Goal: Task Accomplishment & Management: Manage account settings

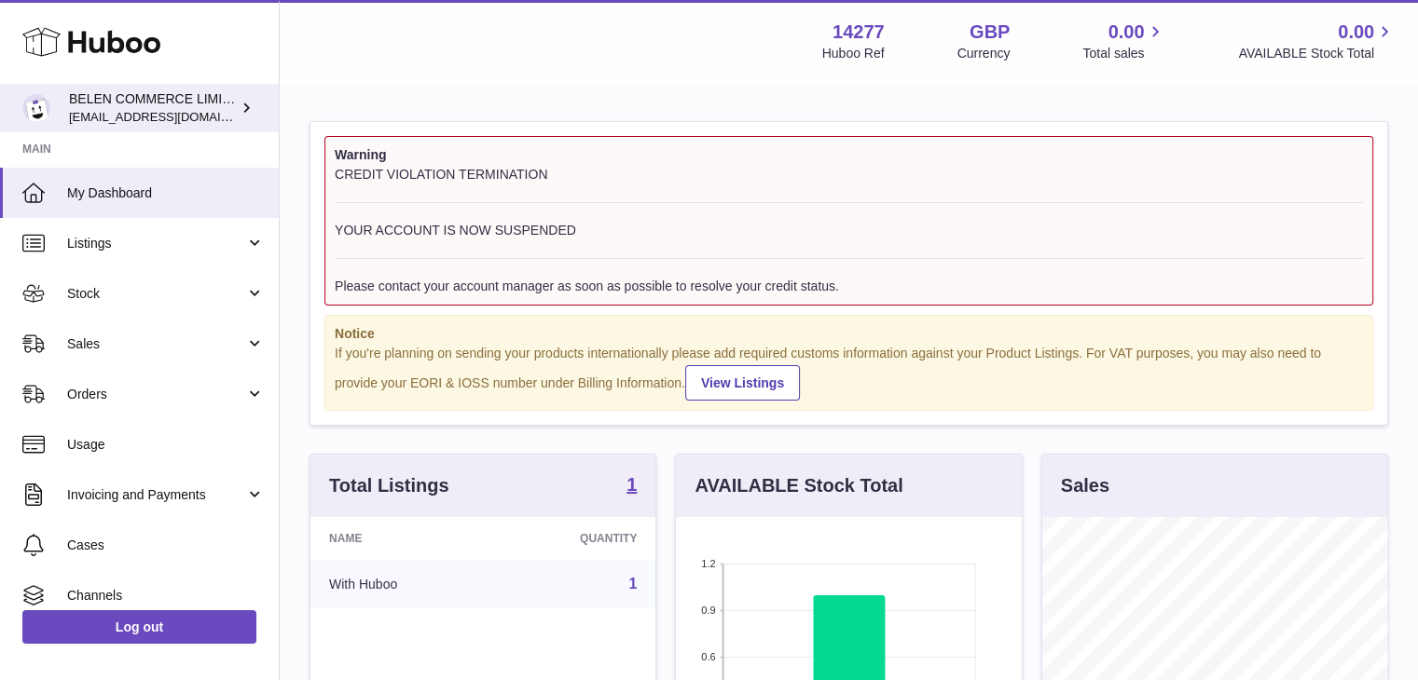
scroll to position [291, 346]
click at [173, 109] on span "[EMAIL_ADDRESS][DOMAIN_NAME]" at bounding box center [171, 116] width 205 height 15
click at [232, 113] on div "BELEN COMMERCE LIMITED zenmindcoeu@gmail.com" at bounding box center [153, 107] width 168 height 35
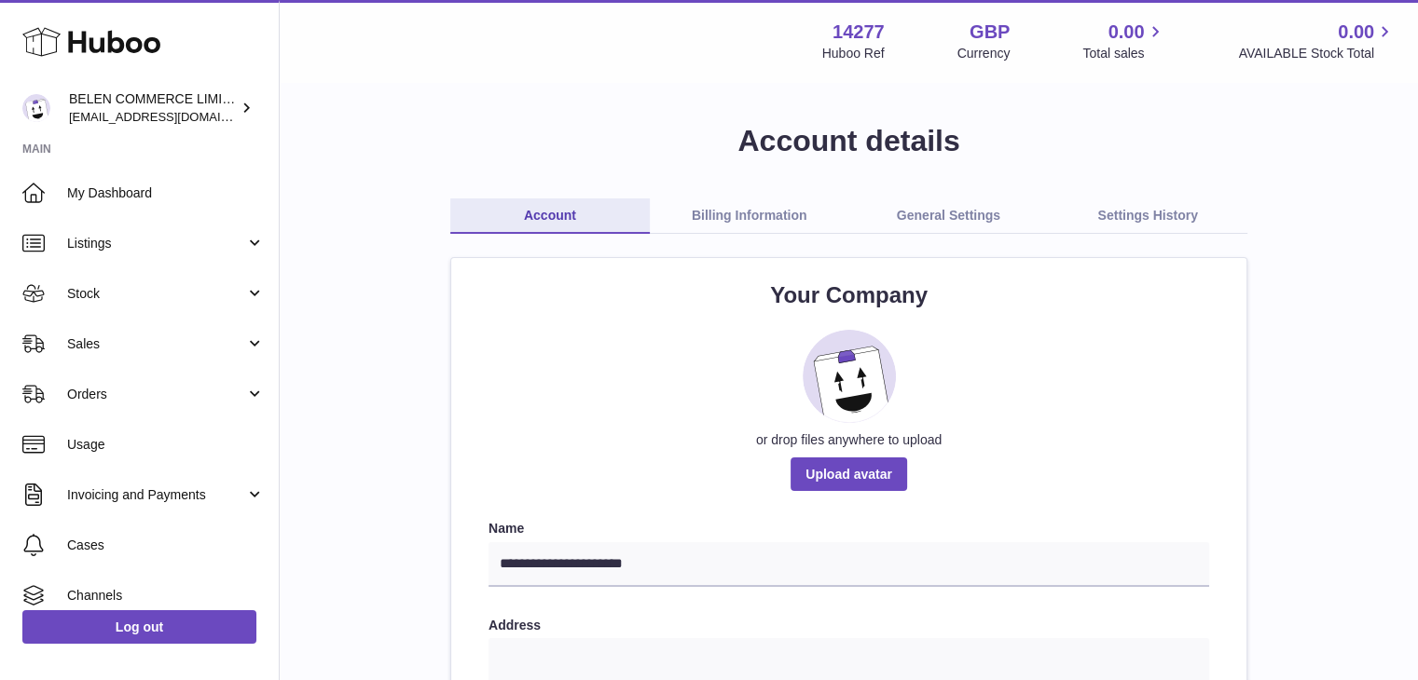
click at [1101, 210] on link "Settings History" at bounding box center [1147, 216] width 199 height 35
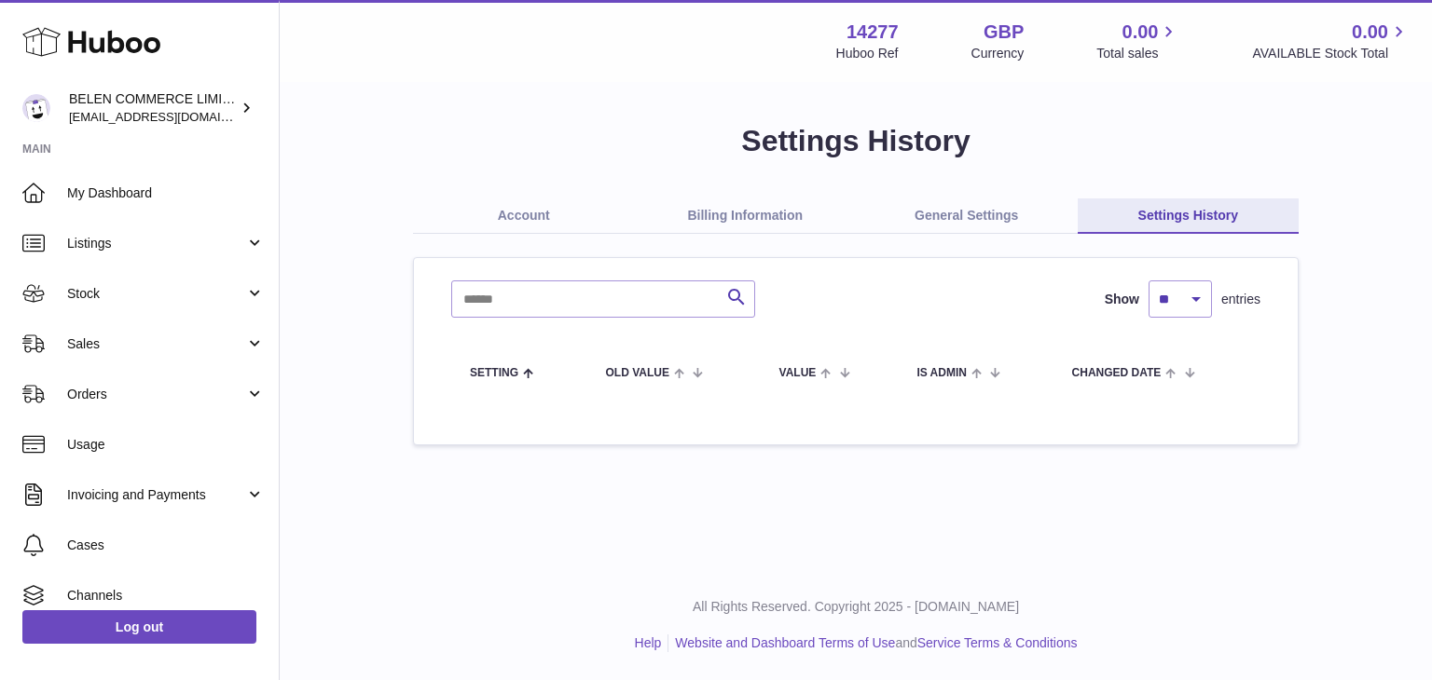
click at [967, 210] on link "General Settings" at bounding box center [967, 216] width 222 height 35
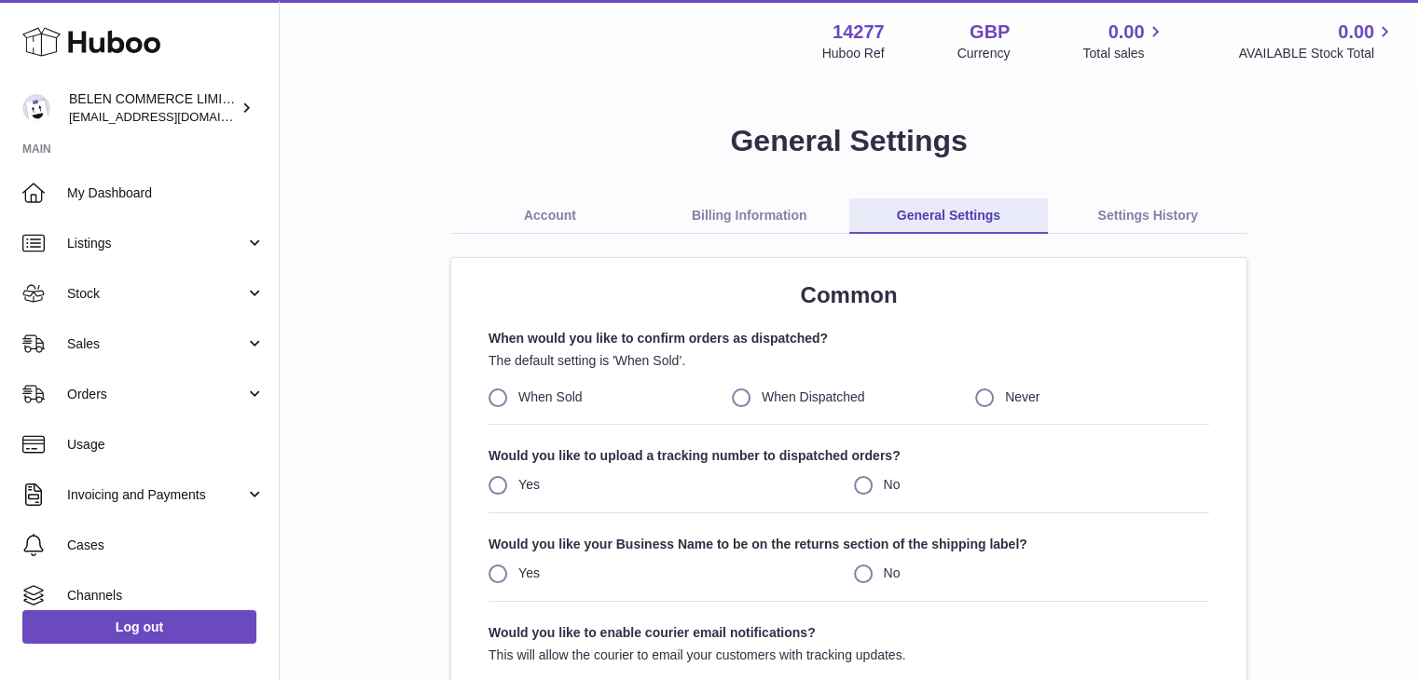
scroll to position [116, 0]
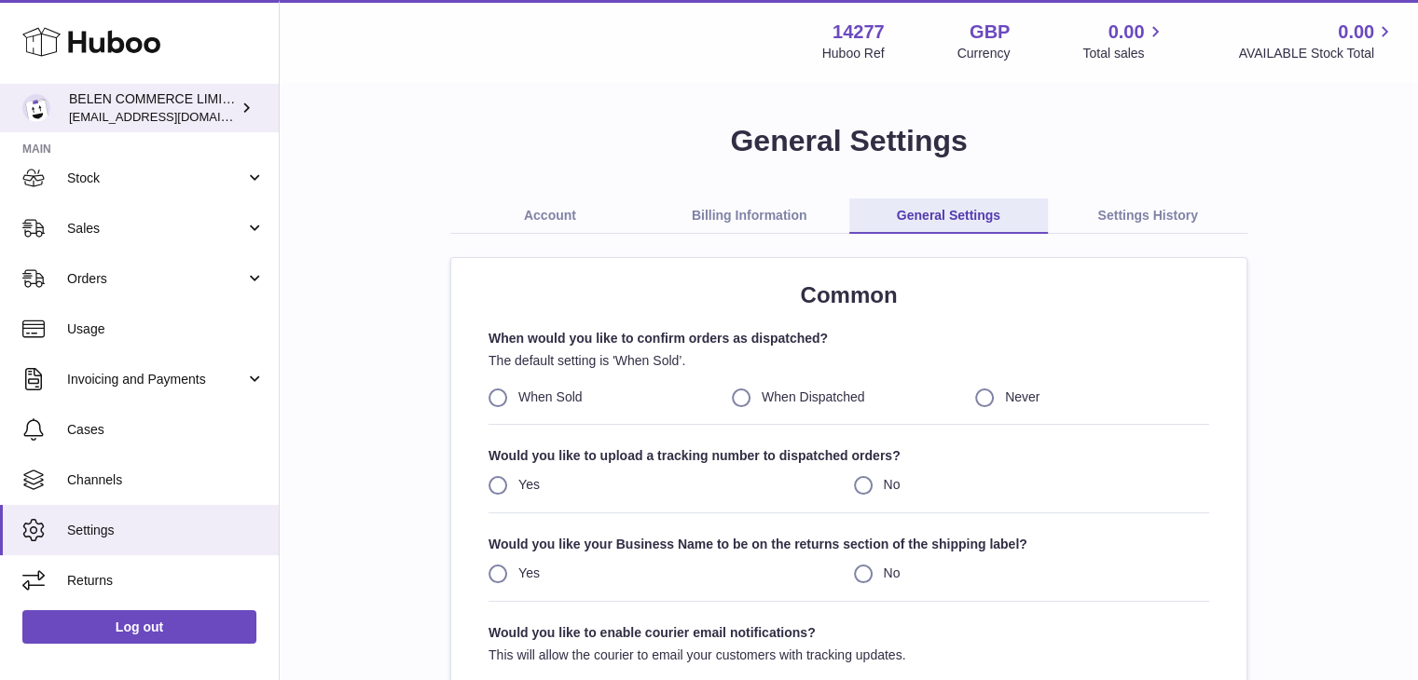
click at [220, 126] on link "BELEN COMMERCE LIMITED [EMAIL_ADDRESS][DOMAIN_NAME]" at bounding box center [139, 108] width 279 height 48
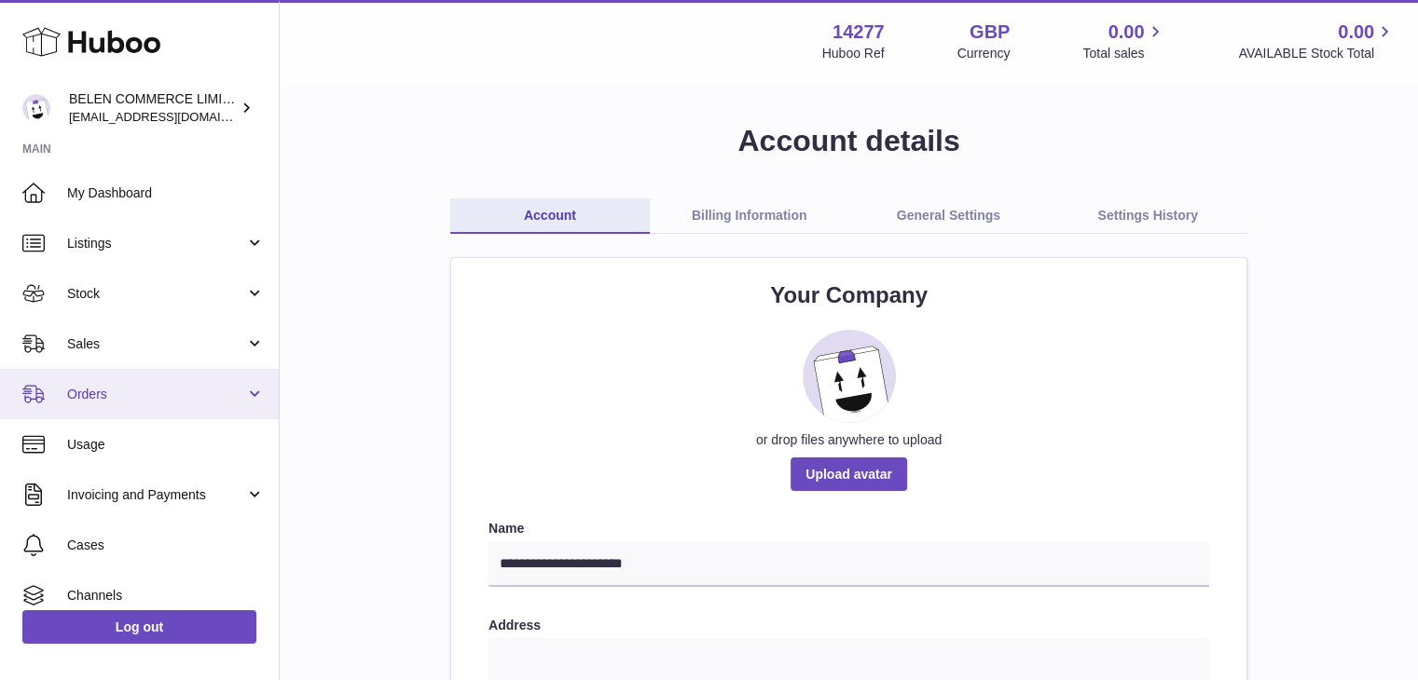
click at [162, 393] on span "Orders" at bounding box center [156, 395] width 178 height 18
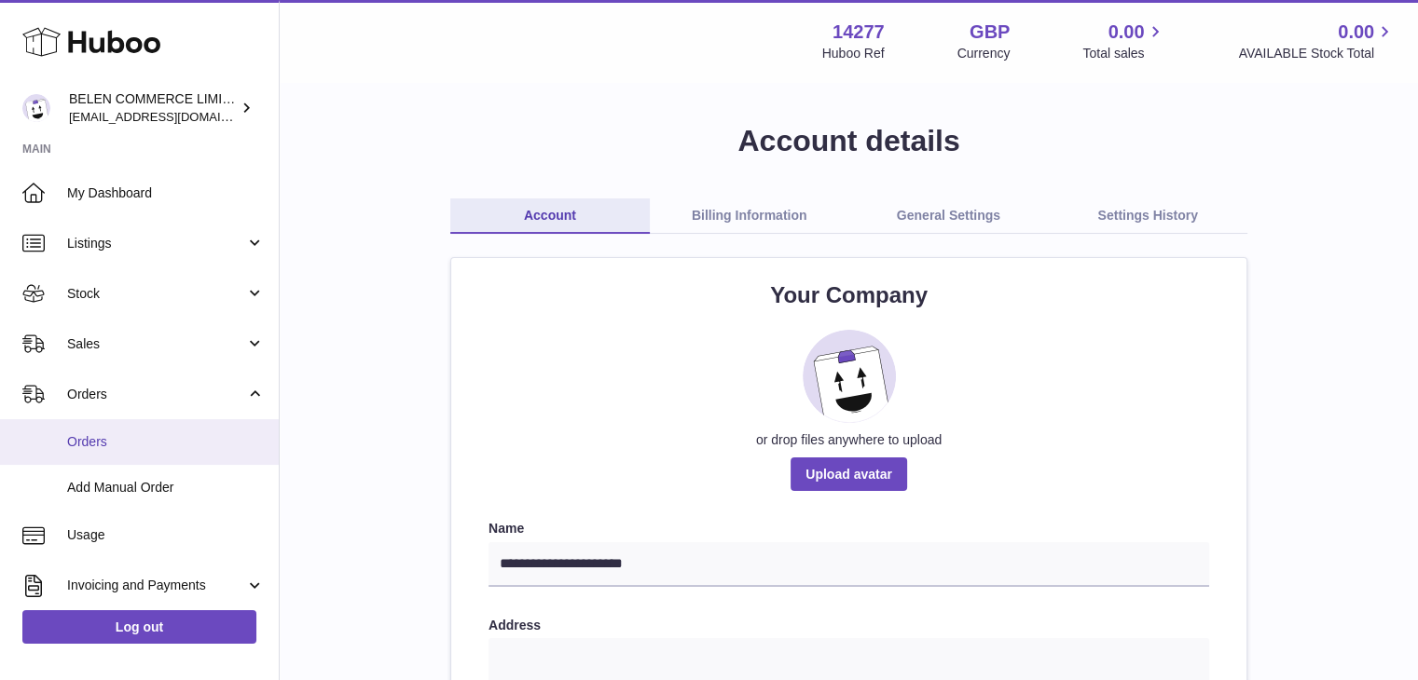
click at [155, 436] on span "Orders" at bounding box center [166, 442] width 198 height 18
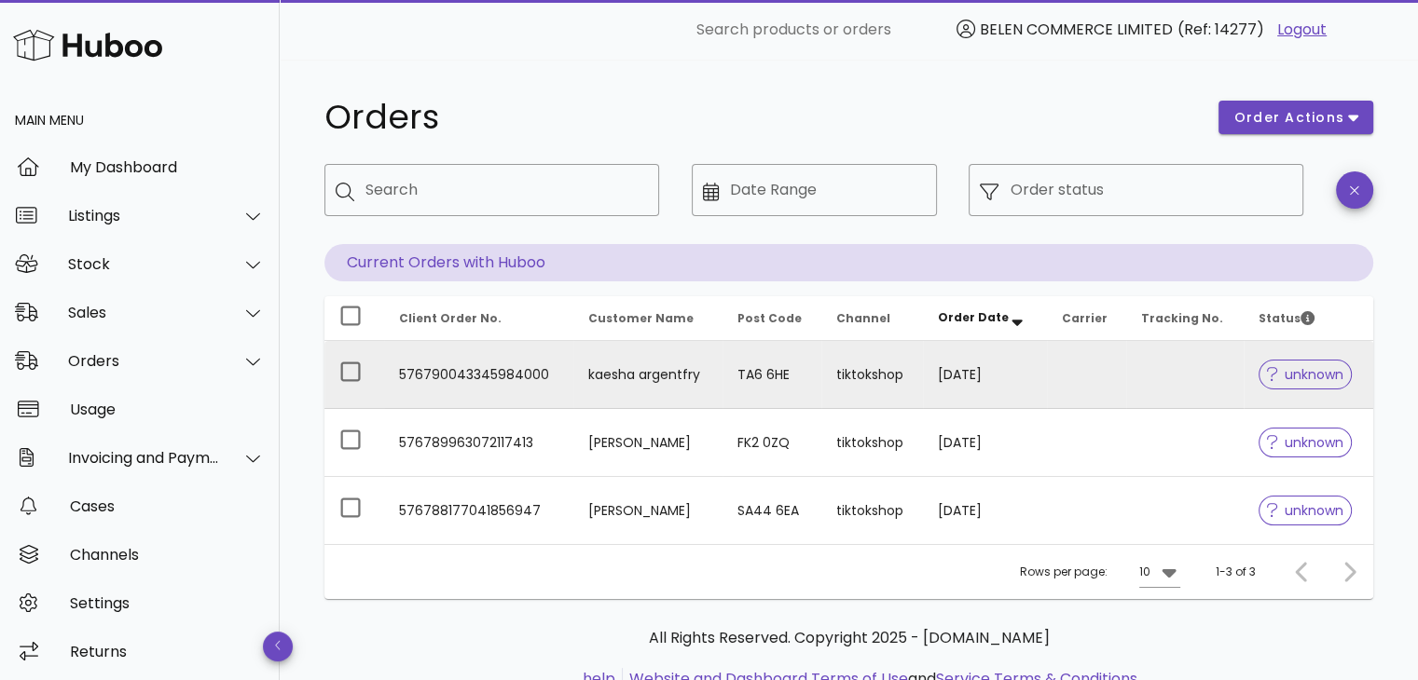
click at [1287, 392] on div "unknown" at bounding box center [1304, 374] width 93 height 67
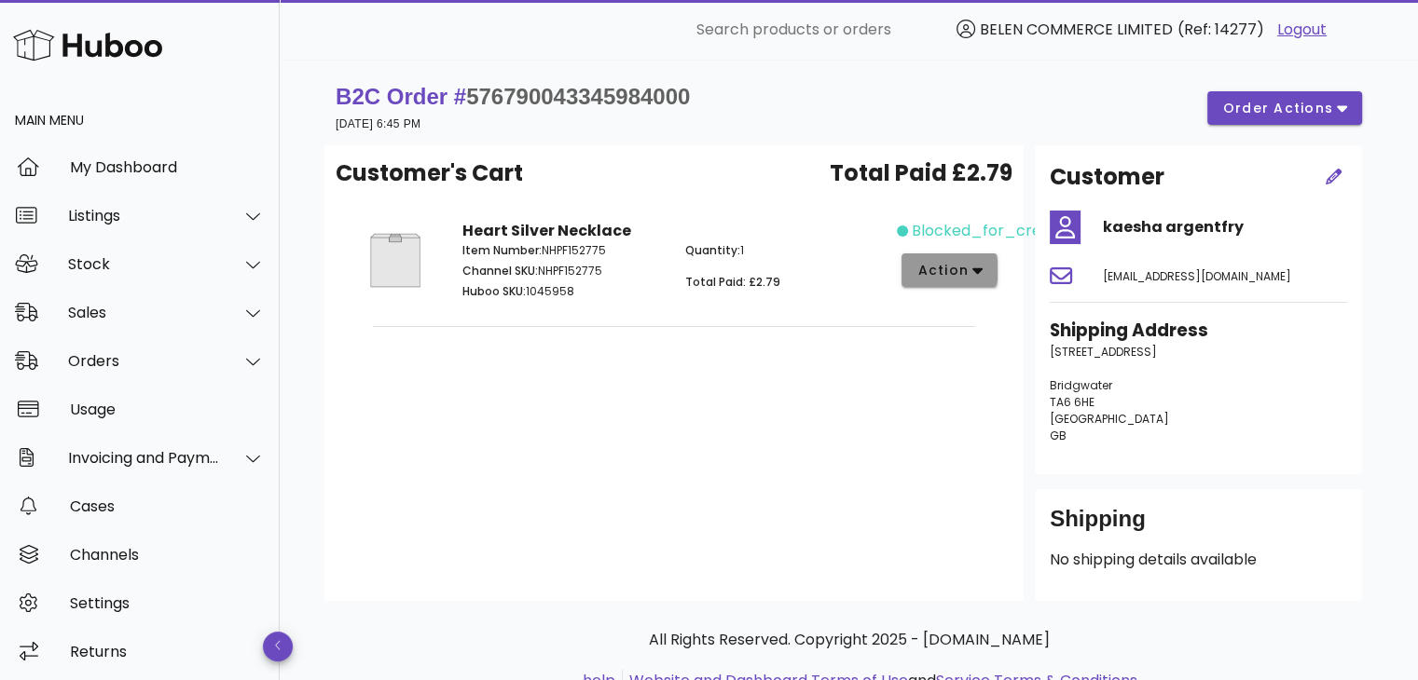
click at [969, 257] on button "action" at bounding box center [949, 271] width 96 height 34
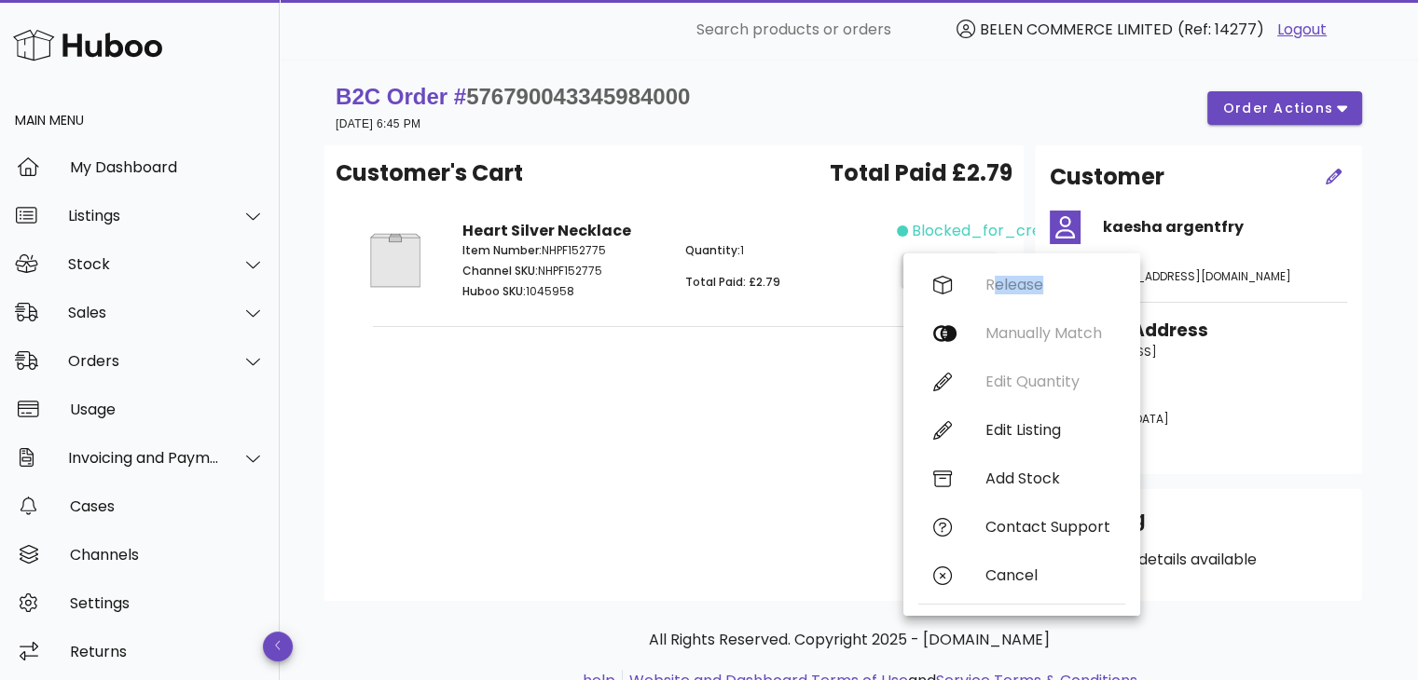
drag, startPoint x: 950, startPoint y: 339, endPoint x: 946, endPoint y: 286, distance: 53.3
click at [946, 286] on div "Release Manually Match Edit Quantity Edit Listing Add Stock Contact Support Can…" at bounding box center [1021, 435] width 207 height 348
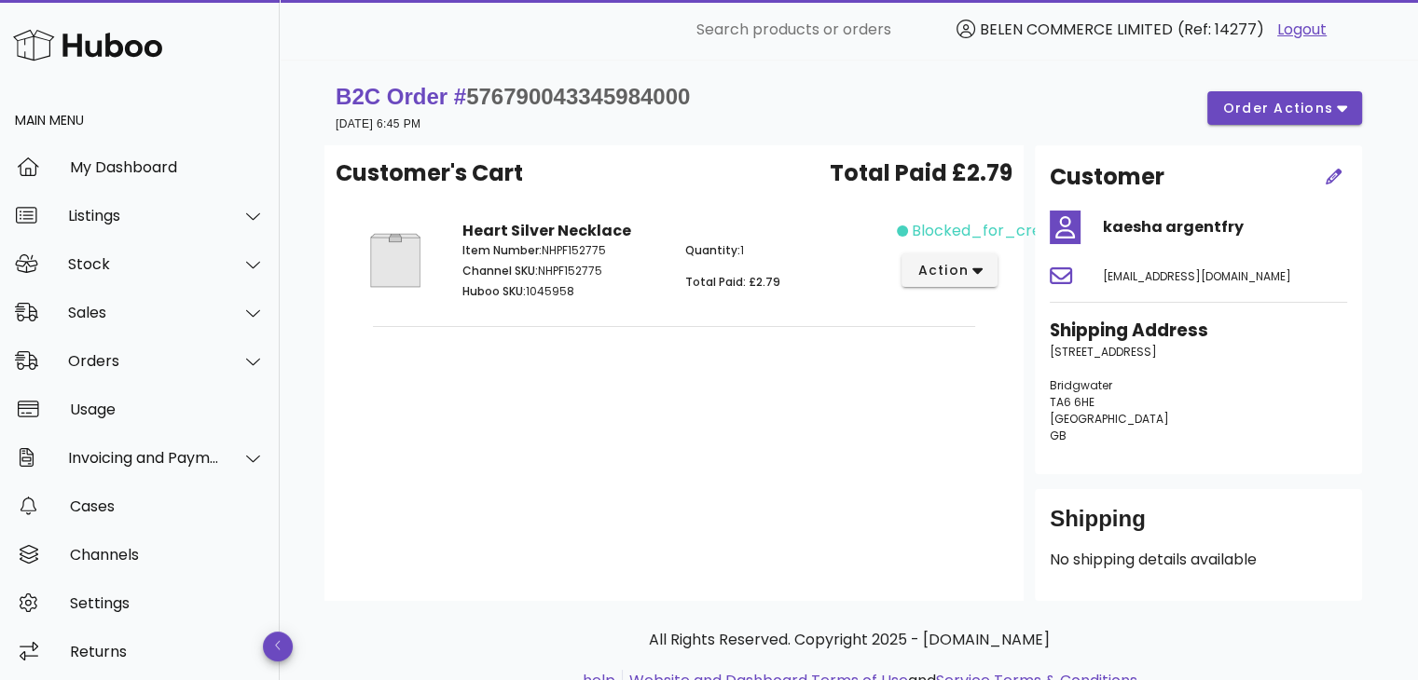
scroll to position [4, 0]
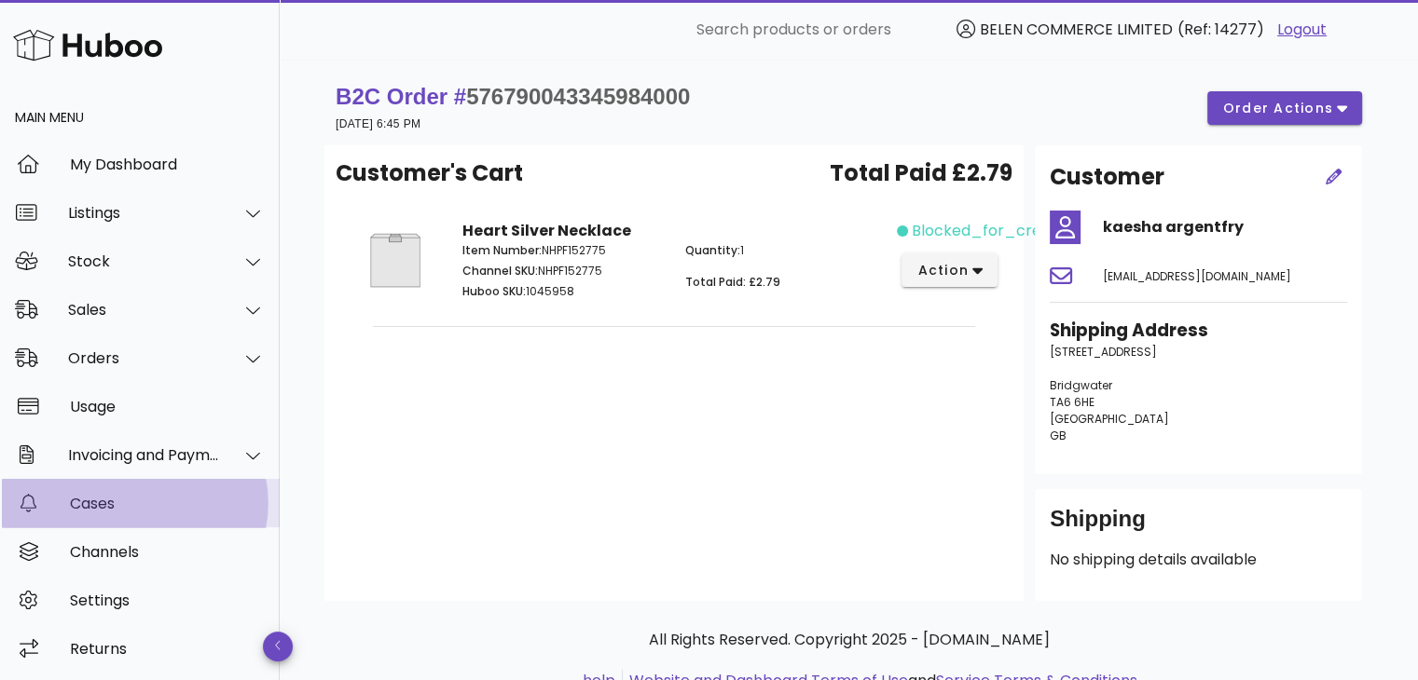
click at [147, 509] on div "Cases" at bounding box center [167, 504] width 195 height 18
